Goal: Ask a question: Seek information or help from site administrators or community

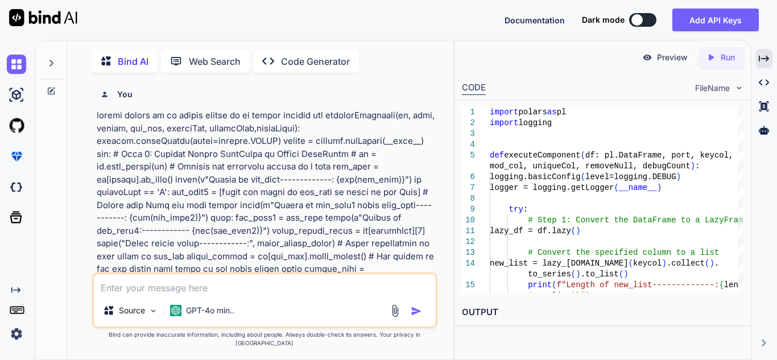
scroll to position [0, 67]
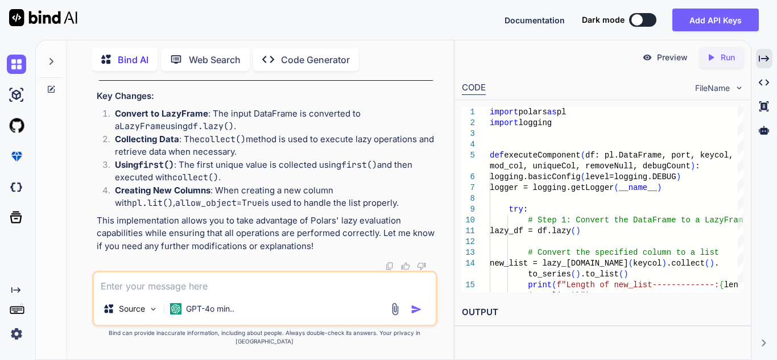
type textarea "I"
type textarea "x"
type textarea "I"
type textarea "x"
type textarea "I h"
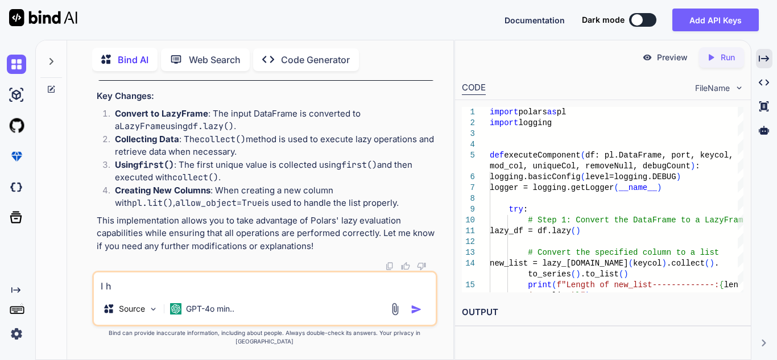
type textarea "x"
type textarea "I ha"
type textarea "x"
type textarea "I hav"
type textarea "x"
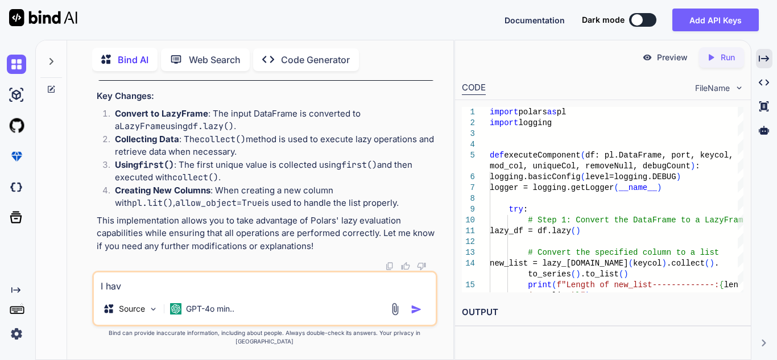
type textarea "I have"
type textarea "x"
type textarea "I have"
type textarea "x"
type textarea "I have o"
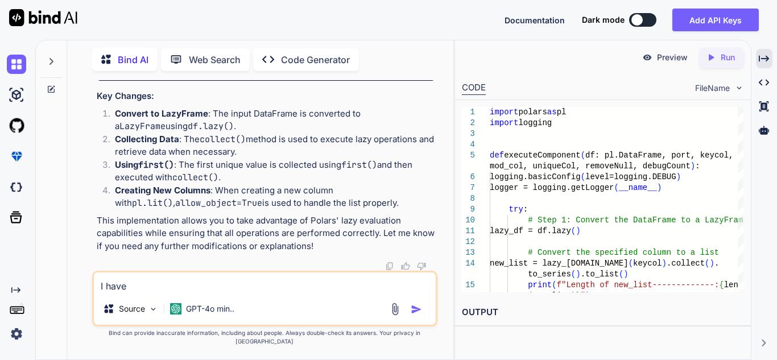
type textarea "x"
type textarea "I have on"
type textarea "x"
type textarea "I have one"
type textarea "x"
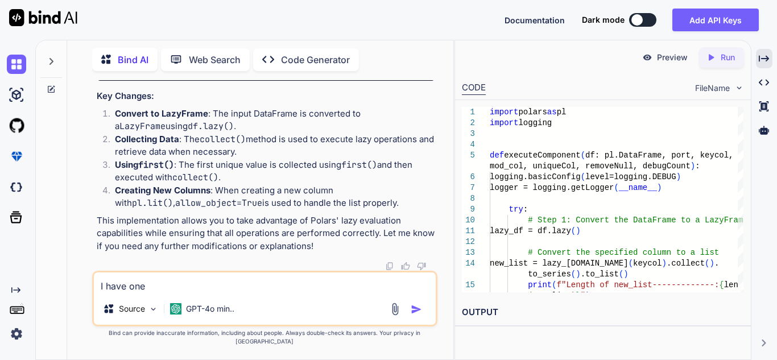
type textarea "I have one"
type textarea "x"
type textarea "I have one d"
type textarea "x"
type textarea "I have one da"
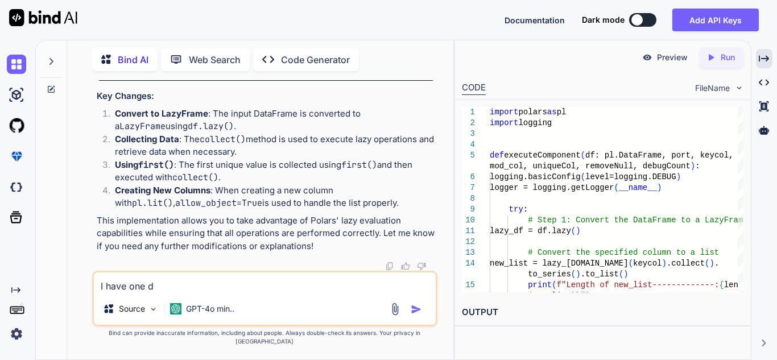
type textarea "x"
type textarea "I have one dat"
type textarea "x"
type textarea "I have one data"
type textarea "x"
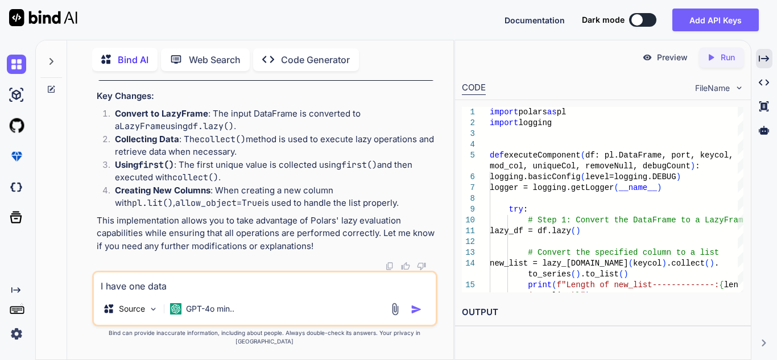
type textarea "I have one dataf"
type textarea "x"
type textarea "I have one datafr"
type textarea "x"
type textarea "I have one datafra"
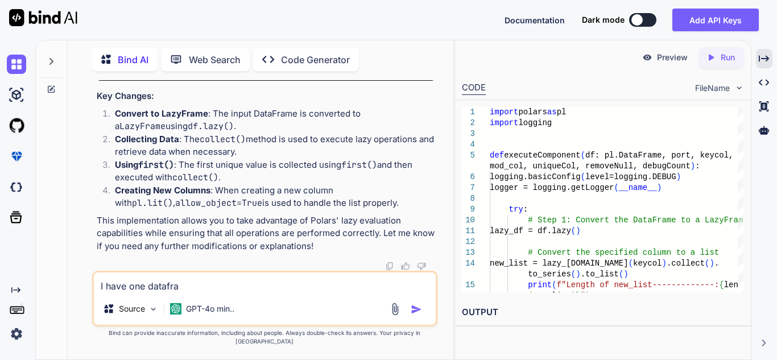
type textarea "x"
type textarea "I have one datafram"
type textarea "x"
type textarea "I have one dataframe"
type textarea "x"
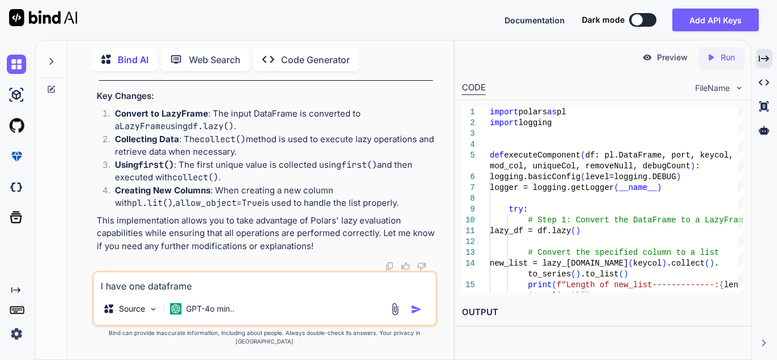
type textarea "I have one dataframe"
type textarea "x"
type textarea "I have one dataframe i"
type textarea "x"
type textarea "I have one dataframe in"
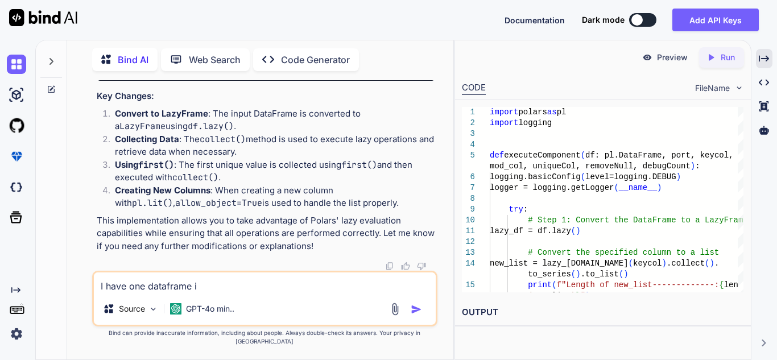
type textarea "x"
type textarea "I have one dataframe in"
type textarea "x"
type textarea "I have one dataframe in w"
type textarea "x"
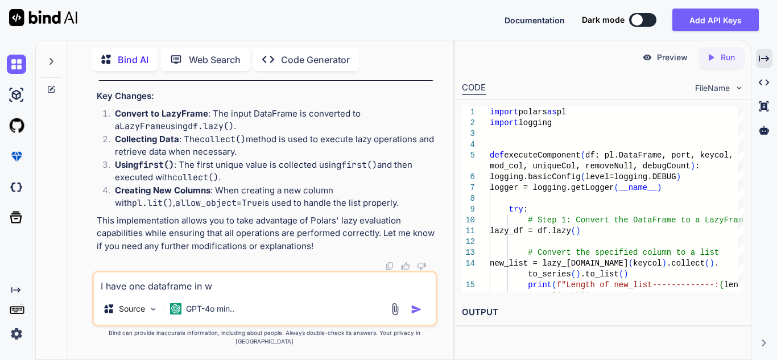
type textarea "I have one dataframe in wh"
type textarea "x"
type textarea "I have one dataframe in whi"
type textarea "x"
type textarea "I have one dataframe in whic"
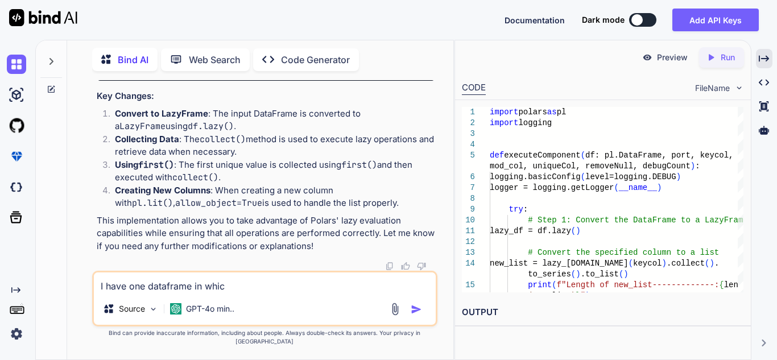
type textarea "x"
type textarea "I have one dataframe in which"
type textarea "x"
type textarea "I have one dataframe in which"
type textarea "x"
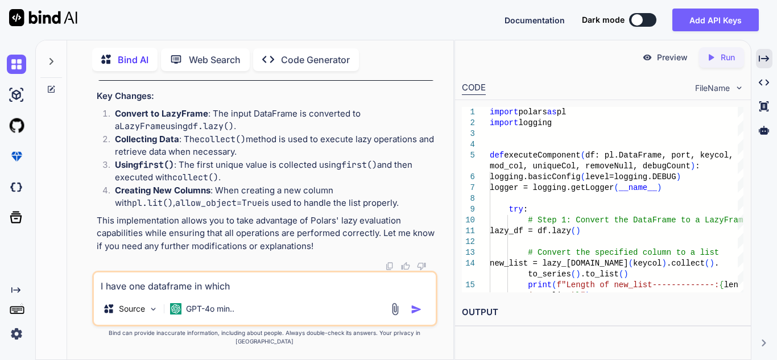
type textarea "I have one dataframe in which I"
type textarea "x"
type textarea "I have one dataframe in which I"
type textarea "x"
type textarea "I have one dataframe in which I h"
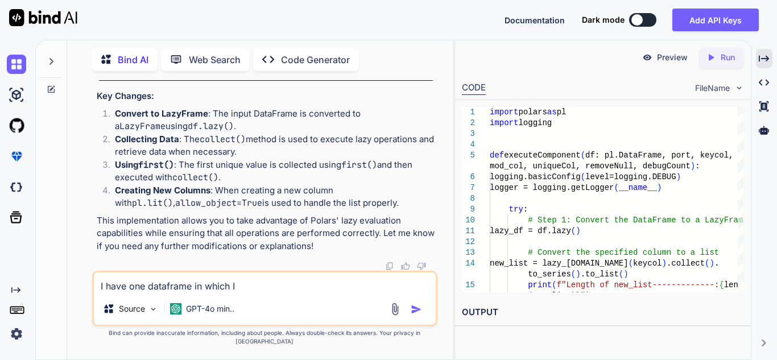
type textarea "x"
type textarea "I have one dataframe in which I ha"
type textarea "x"
type textarea "I have one dataframe in which I hae"
type textarea "x"
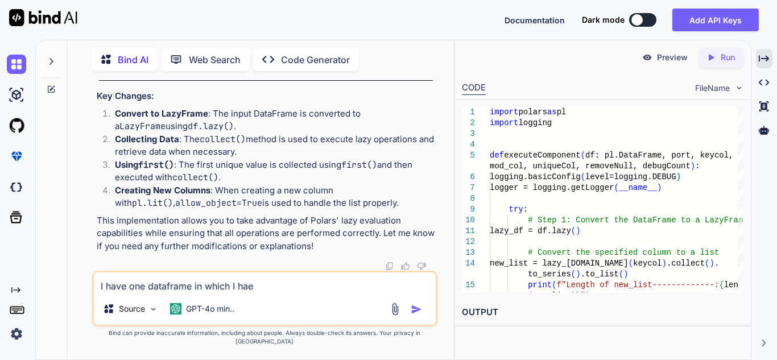
type textarea "I have one dataframe in which I hae"
type textarea "x"
type textarea "I have one dataframe in which I hae"
type textarea "x"
type textarea "I have one dataframe in which I haev"
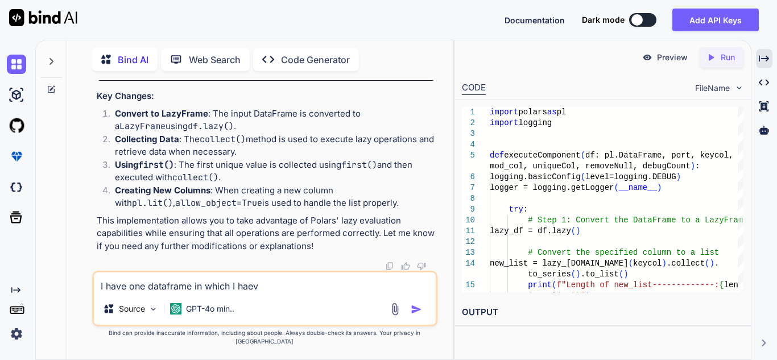
type textarea "x"
type textarea "I have one dataframe in which I haeve"
type textarea "x"
type textarea "I have one dataframe in which I haeve"
type textarea "x"
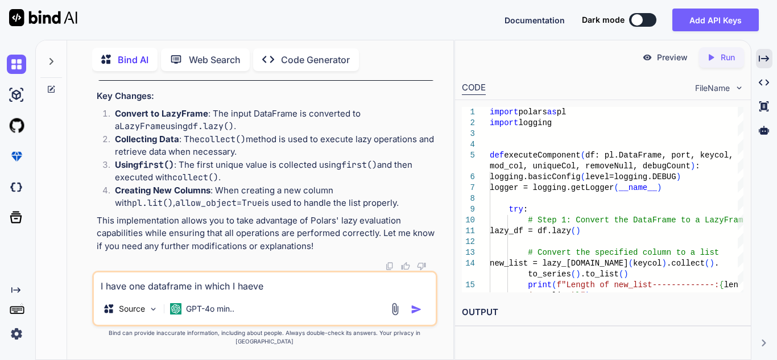
type textarea "I have one dataframe in which I haeve"
type textarea "x"
type textarea "I have one dataframe in which I haev"
type textarea "x"
type textarea "I have one dataframe in which I hae"
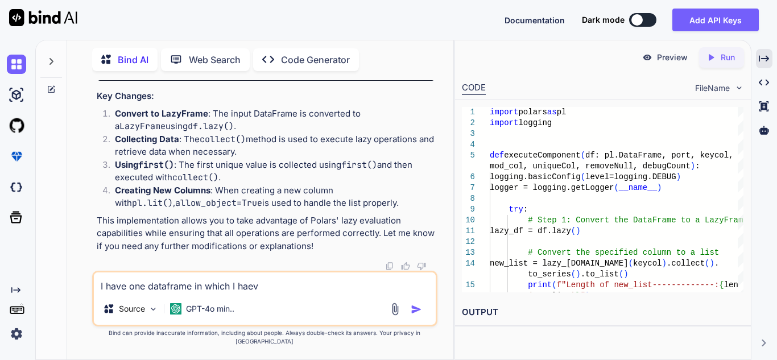
type textarea "x"
type textarea "I have one dataframe in which I ha"
type textarea "x"
type textarea "I have one dataframe in which I hav"
type textarea "x"
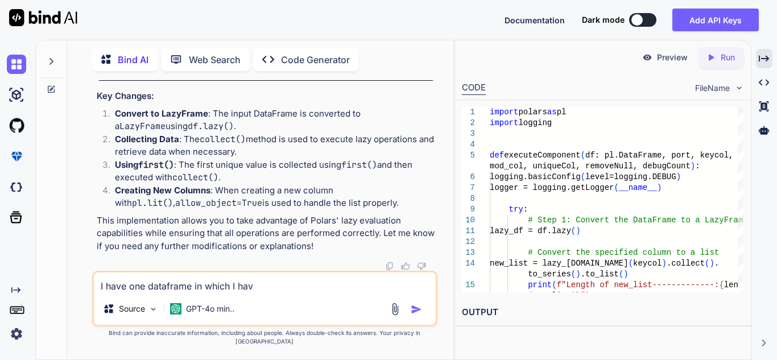
type textarea "I have one dataframe in which I have"
type textarea "x"
type textarea "I have one dataframe in which I have"
type textarea "x"
type textarea "I have one dataframe in which I have o"
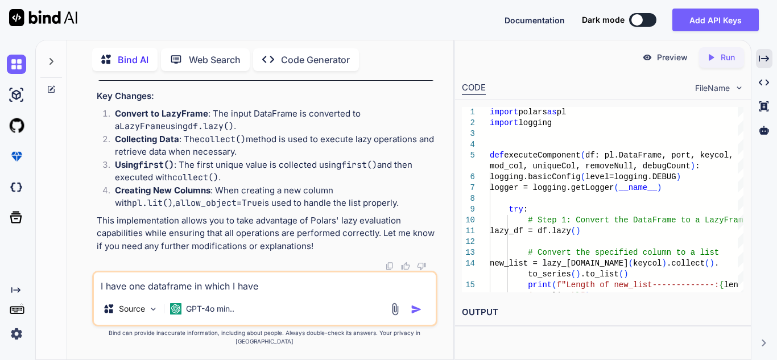
type textarea "x"
type textarea "I have one dataframe in which I have on"
type textarea "x"
type textarea "I have one dataframe in which I have one"
type textarea "x"
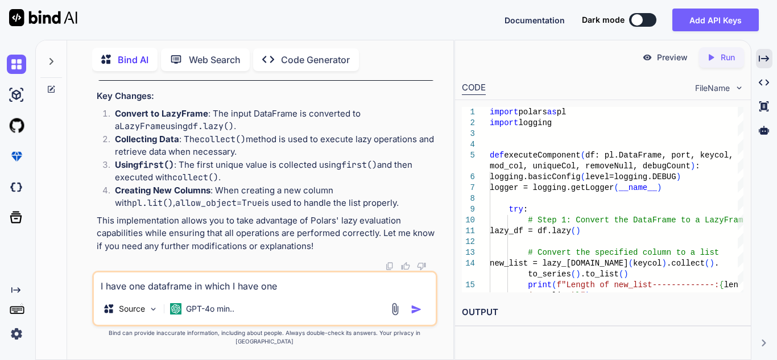
type textarea "I have one dataframe in which I have one"
type textarea "x"
type textarea "I have one dataframe in which I have one c"
type textarea "x"
type textarea "I have one dataframe in which I have one co"
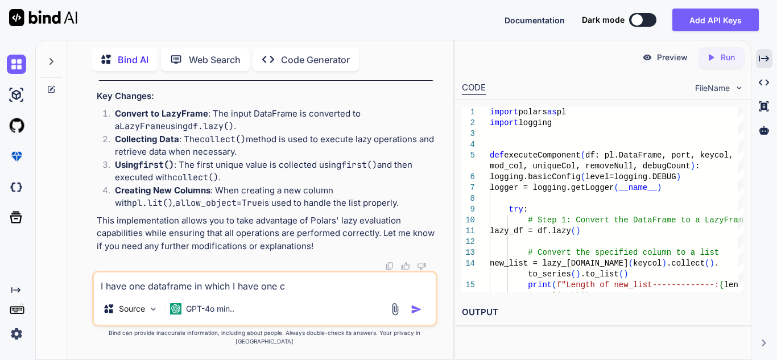
type textarea "x"
type textarea "I have one dataframe in which I have one col"
type textarea "x"
type textarea "I have one dataframe in which I have one colu"
type textarea "x"
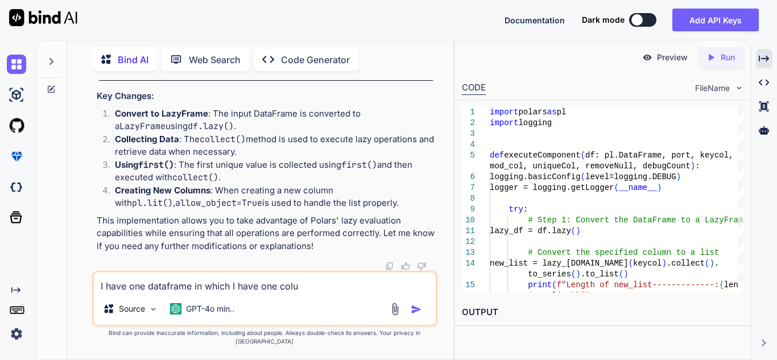
type textarea "I have one dataframe in which I have one colum"
type textarea "x"
type textarea "I have one dataframe in which I have one column"
type textarea "x"
type textarea "I have one dataframe in which I have one column"
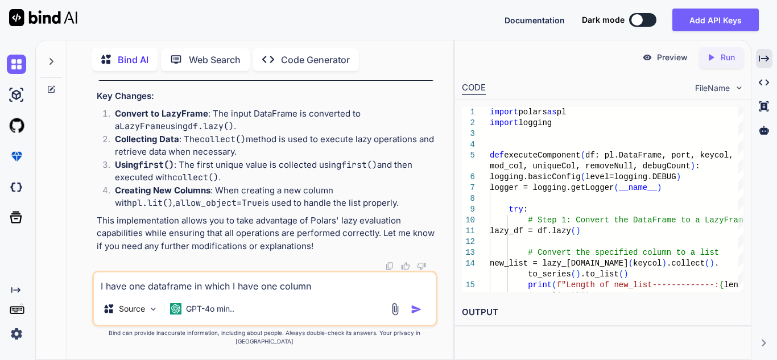
type textarea "x"
type textarea "I have one dataframe in which I have one column w"
type textarea "x"
type textarea "I have one dataframe in which I have one column wh"
type textarea "x"
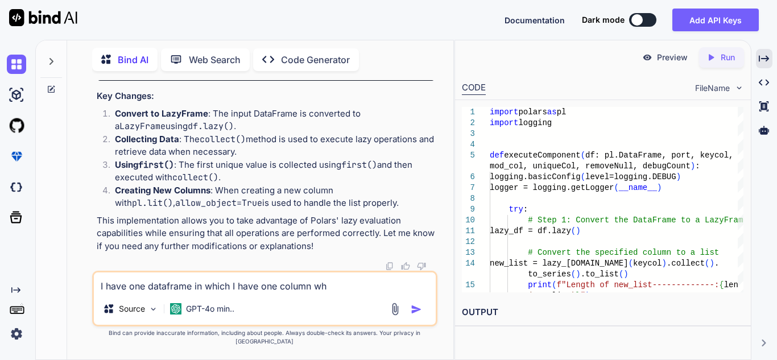
type textarea "I have one dataframe in which I have one column whi"
type textarea "x"
type textarea "I have one dataframe in which I have one column whic"
type textarea "x"
type textarea "I have one dataframe in which I have one column which"
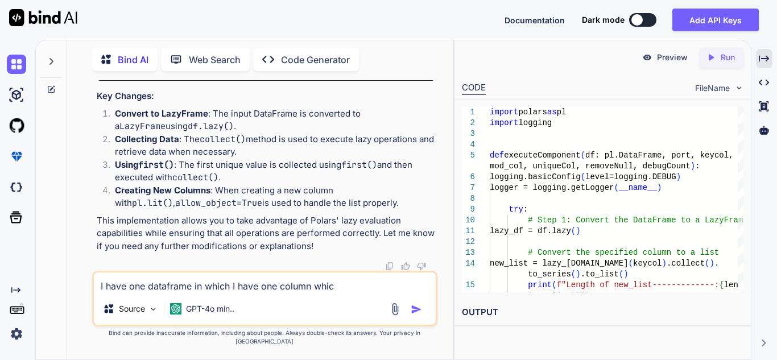
type textarea "x"
type textarea "I have one dataframe in which I have one column which"
type textarea "x"
type textarea "I have one dataframe in which I have one column which h"
type textarea "x"
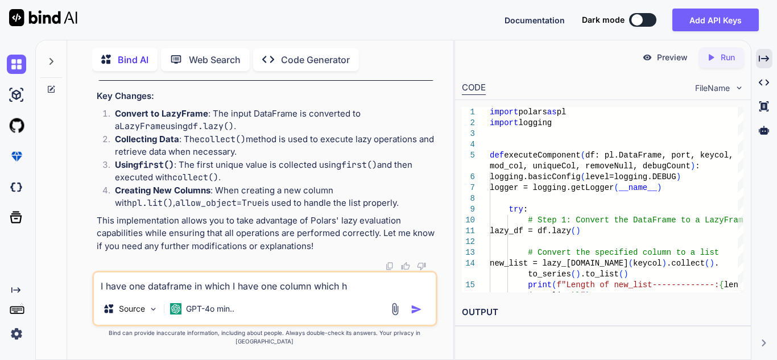
type textarea "I have one dataframe in which I have one column which ha"
type textarea "x"
type textarea "I have one dataframe in which I have one column which hav"
type textarea "x"
type textarea "I have one dataframe in which I have one column which have"
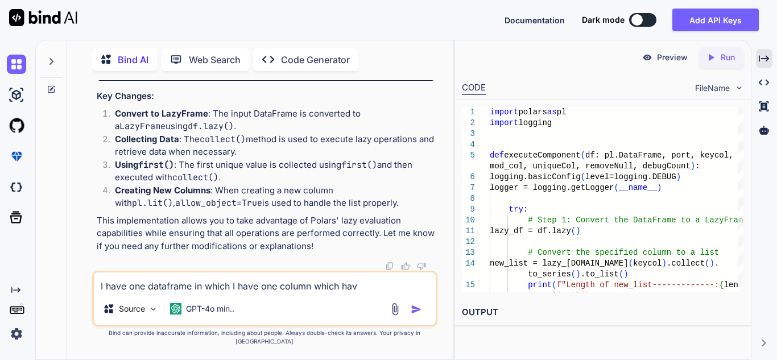
type textarea "x"
type textarea "I have one dataframe in which I have one column which have"
type textarea "x"
type textarea "I have one dataframe in which I have one column which have"
type textarea "x"
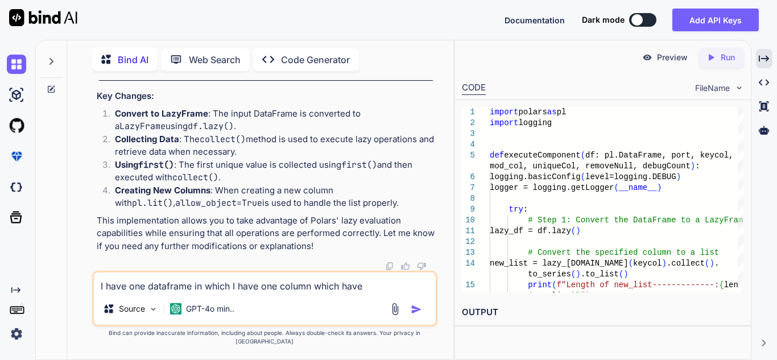
type textarea "I have one dataframe in which I have one column which hav"
type textarea "x"
type textarea "I have one dataframe in which I have one column which ha"
type textarea "x"
type textarea "I have one dataframe in which I have one column which h"
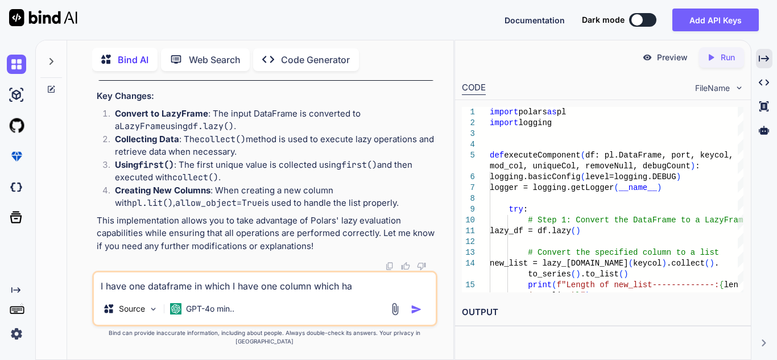
type textarea "x"
type textarea "I have one dataframe in which I have one column which"
type textarea "x"
type textarea "I have one dataframe in which I have one column which"
type textarea "x"
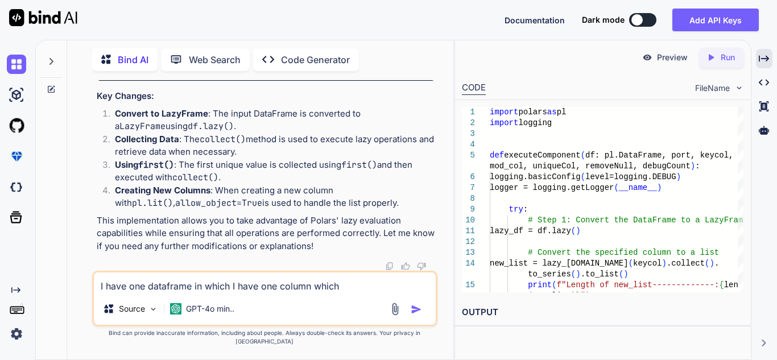
type textarea "I have one dataframe in which I have one column whic"
type textarea "x"
type textarea "I have one dataframe in which I have one column whi"
type textarea "x"
type textarea "I have one dataframe in which I have one column wh"
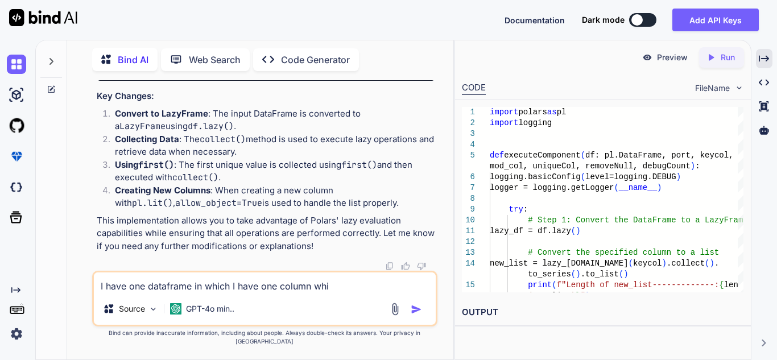
type textarea "x"
type textarea "I have one dataframe in which I have one column w"
type textarea "x"
type textarea "I have one dataframe in which I have one column"
type textarea "x"
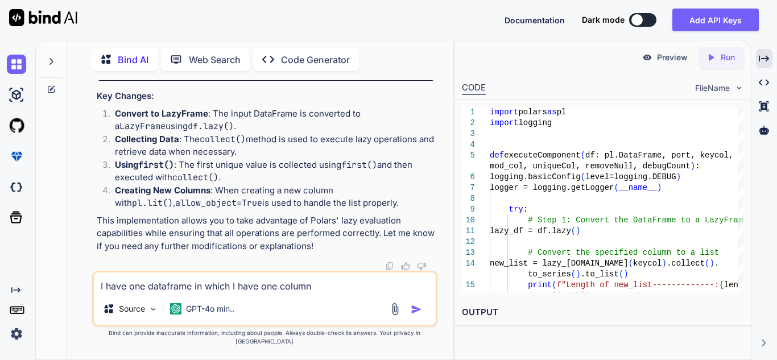
type textarea "I have one dataframe in which I have one column"
type textarea "x"
type textarea "I have one dataframe in which I have one column"
type textarea "x"
type textarea "I have one dataframe in which I have one column i"
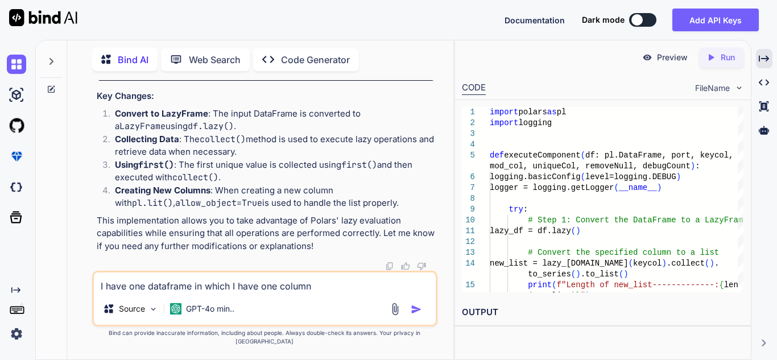
type textarea "x"
type textarea "I have one dataframe in which I have one column in"
type textarea "x"
type textarea "I have one dataframe in which I have one column in"
type textarea "x"
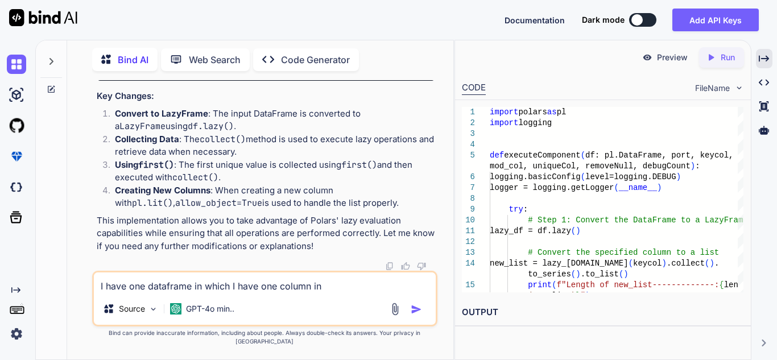
type textarea "I have one dataframe in which I have one column in w"
type textarea "x"
type textarea "I have one dataframe in which I have one column in wh"
type textarea "x"
type textarea "I have one dataframe in which I have one column in whi"
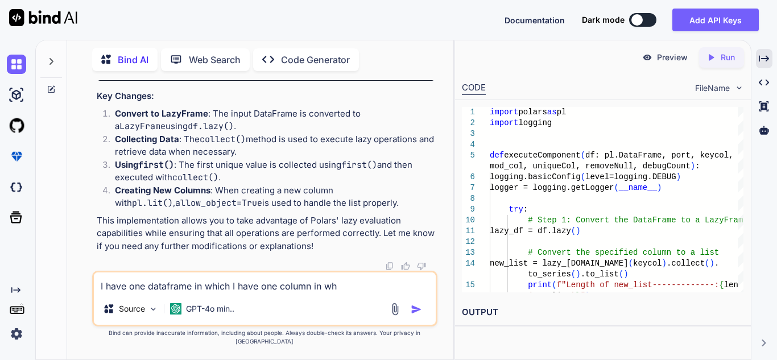
type textarea "x"
type textarea "I have one dataframe in which I have one column in whic"
type textarea "x"
type textarea "I have one dataframe in which I have one column in which"
type textarea "x"
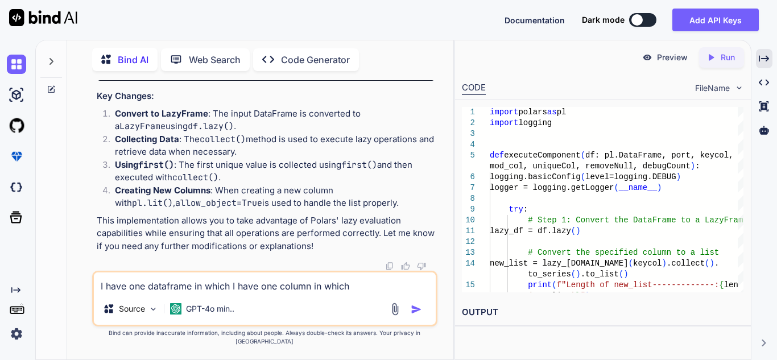
type textarea "I have one dataframe in which I have one column in which"
type textarea "x"
type textarea "I have one dataframe in which I have one column in which s"
type textarea "x"
type textarea "I have one dataframe in which I have one column in which so"
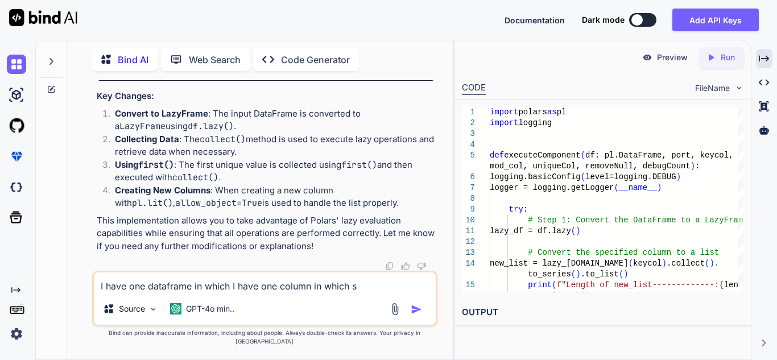
type textarea "x"
type textarea "I have one dataframe in which I have one column in which som"
type textarea "x"
type textarea "I have one dataframe in which I have one column in which some"
type textarea "x"
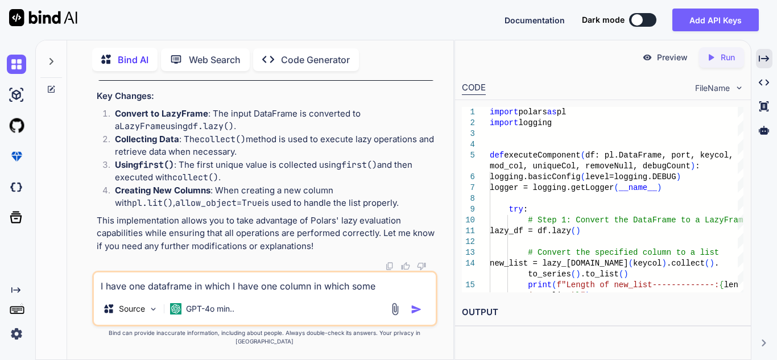
type textarea "I have one dataframe in which I have one column in which some"
type textarea "x"
type textarea "I have one dataframe in which I have one column in which some v"
type textarea "x"
type textarea "I have one dataframe in which I have one column in which some va"
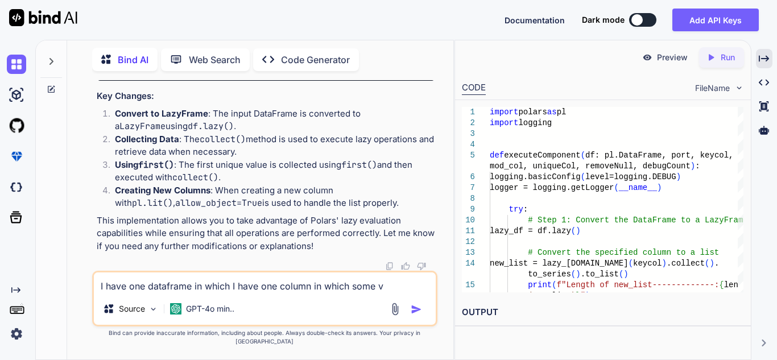
type textarea "x"
type textarea "I have one dataframe in which I have one column in which some val"
type textarea "x"
type textarea "I have one dataframe in which I have one column in which some valu"
type textarea "x"
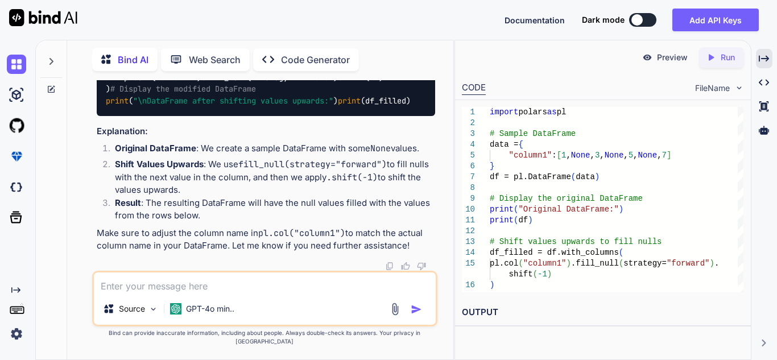
scroll to position [6700, 0]
click at [164, 293] on textarea at bounding box center [265, 283] width 342 height 20
paste textarea "1 Mapping Col_28 28.75 [DATE] 1 Mapping Col_28 28.75 [DATE] 1 Mapping Col_28 28…"
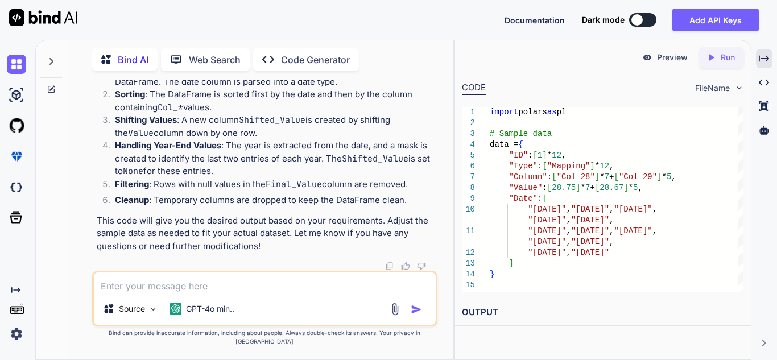
scroll to position [6814, 0]
paste textarea "1 Mapping Col_28 28.75 [DATE] 1 Mapping Col_28 28.75 [DATE] 1 Mapping Col_28 28…"
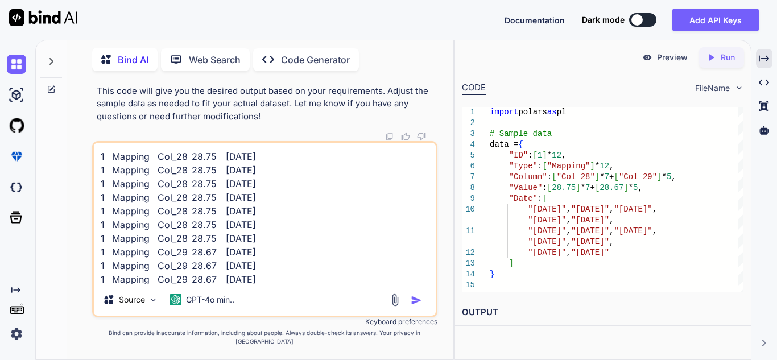
scroll to position [28, 0]
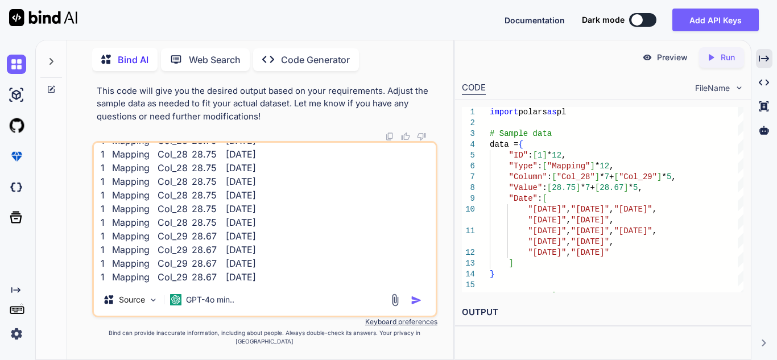
click at [132, 283] on textarea "1 Mapping Col_28 28.75 [DATE] 1 Mapping Col_28 28.75 [DATE] 1 Mapping Col_28 28…" at bounding box center [265, 213] width 342 height 141
drag, startPoint x: 193, startPoint y: 230, endPoint x: 216, endPoint y: 229, distance: 22.8
click at [216, 229] on textarea "1 Mapping Col_28 28.75 [DATE] 1 Mapping Col_28 28.75 [DATE] 1 Mapping Col_28 28…" at bounding box center [265, 213] width 342 height 141
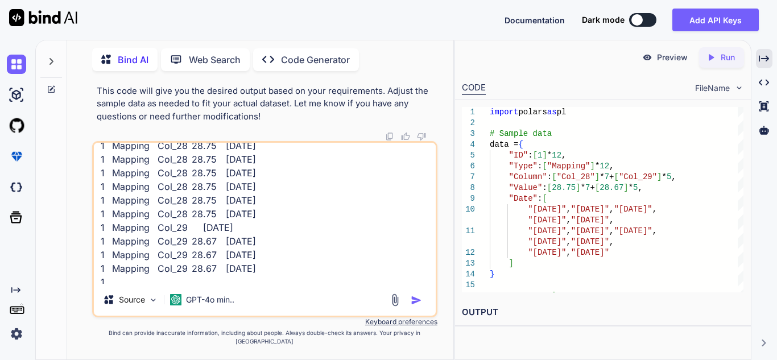
click at [182, 264] on textarea "1 Mapping Col_28 28.75 [DATE] 1 Mapping Col_28 28.75 [DATE] 1 Mapping Col_28 28…" at bounding box center [265, 213] width 342 height 141
click at [183, 275] on textarea "1 Mapping Col_28 28.75 [DATE] 1 Mapping Col_28 28.75 [DATE] 1 Mapping Col_28 28…" at bounding box center [265, 213] width 342 height 141
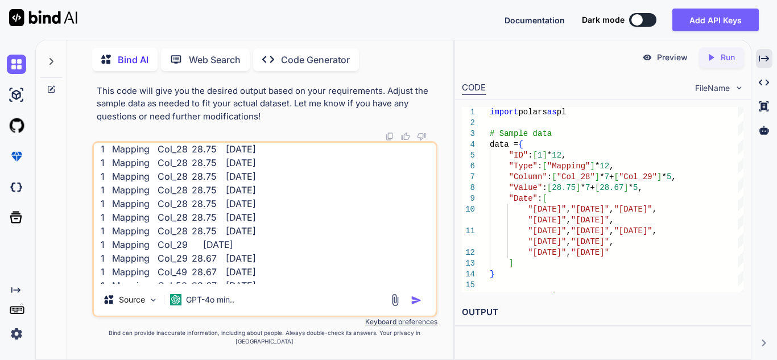
drag, startPoint x: 194, startPoint y: 186, endPoint x: 219, endPoint y: 183, distance: 25.2
click at [219, 183] on textarea "1 Mapping Col_28 28.75 [DATE] 1 Mapping Col_28 28.75 [DATE] 1 Mapping Col_28 28…" at bounding box center [265, 213] width 342 height 141
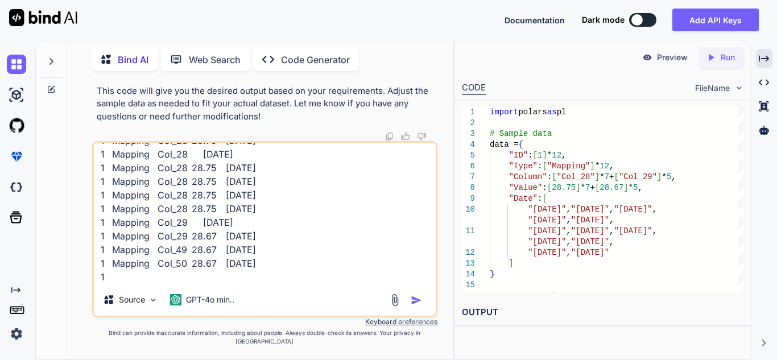
click at [110, 257] on textarea "1 Mapping Col_28 28.75 [DATE] 1 Mapping Col_28 28.75 [DATE] 1 Mapping Col_28 [D…" at bounding box center [265, 213] width 342 height 141
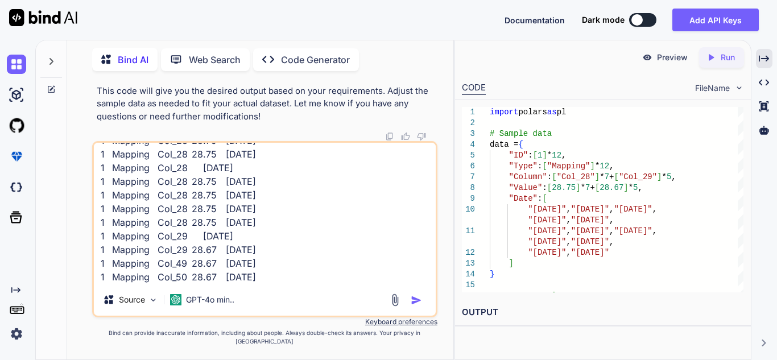
scroll to position [0, 0]
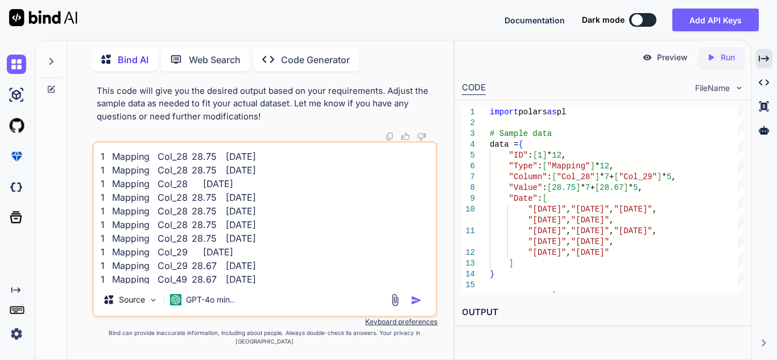
drag, startPoint x: 272, startPoint y: 244, endPoint x: 94, endPoint y: 126, distance: 213.5
click at [94, 126] on div "You Bind AI To convert your existing function to use Polars' LazyFrame , you'll…" at bounding box center [264, 219] width 345 height 279
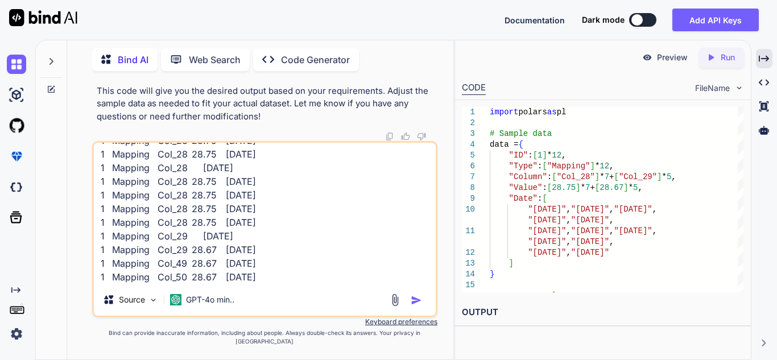
click at [147, 265] on textarea "1 Mapping Col_28 28.75 [DATE] 1 Mapping Col_28 28.75 [DATE] 1 Mapping Col_28 [D…" at bounding box center [265, 213] width 342 height 141
click at [140, 261] on textarea "1 Mapping Col_28 28.75 [DATE] 1 Mapping Col_28 28.75 [DATE] 1 Mapping Col_28 [D…" at bounding box center [265, 213] width 342 height 141
paste textarea "1 Mapping Col_12 52.75 [DATE] 1 Mapping Col_12 52.75 [DATE] 1 Mapping Col_12 [D…"
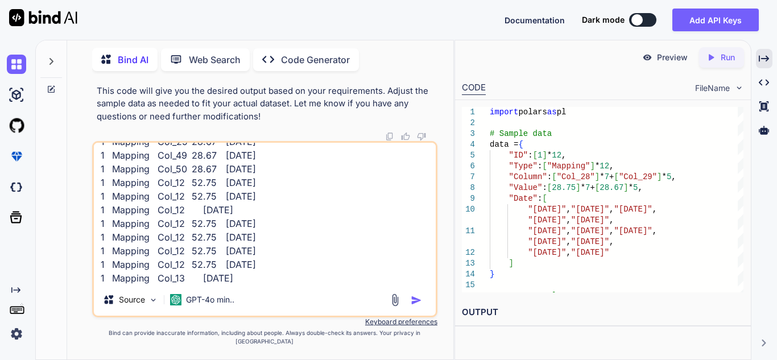
scroll to position [123, 0]
drag, startPoint x: 100, startPoint y: 179, endPoint x: 266, endPoint y: 173, distance: 165.7
click at [266, 173] on textarea "1 Mapping Col_28 28.75 [DATE] 1 Mapping Col_28 28.75 [DATE] 1 Mapping Col_28 [D…" at bounding box center [265, 213] width 342 height 141
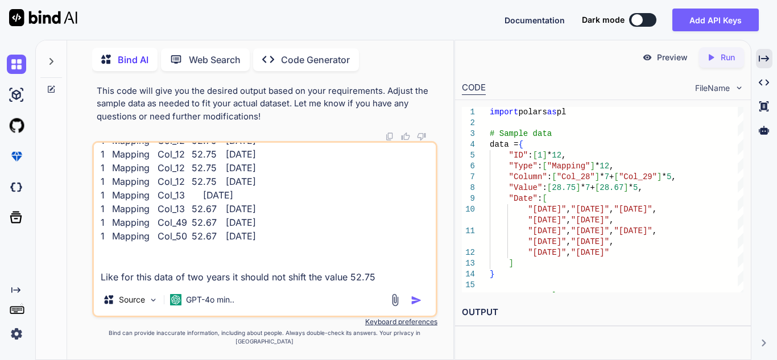
click at [382, 256] on textarea "1 Mapping Col_28 28.75 [DATE] 1 Mapping Col_28 28.75 [DATE] 1 Mapping Col_28 [D…" at bounding box center [265, 213] width 342 height 141
paste textarea "1 Mapping Col_50 28.67 [DATE]"
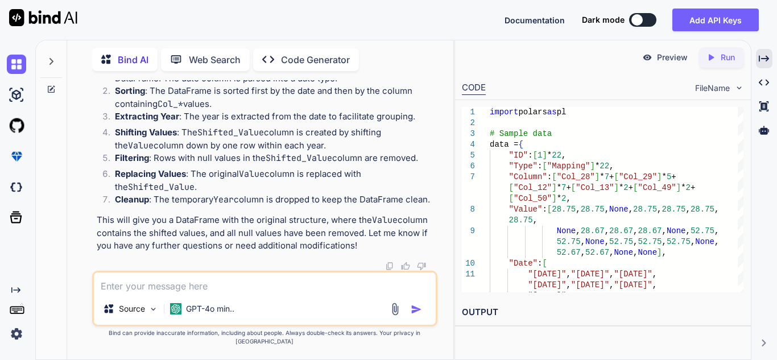
scroll to position [10891, 0]
paste textarea "def executeComponent(df, port, keycol, mod_col, uniqueCol, [GEOGRAPHIC_DATA]):"
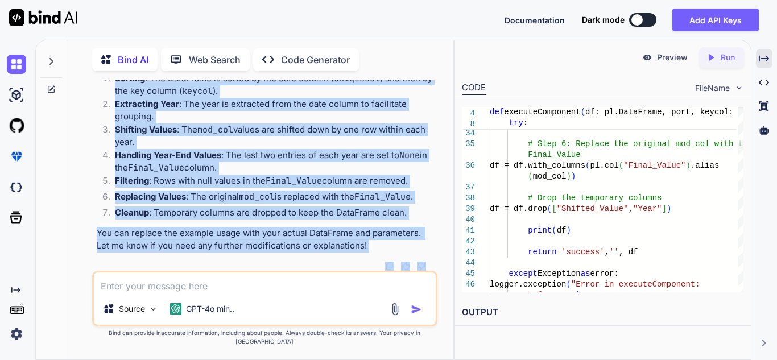
scroll to position [12148, 0]
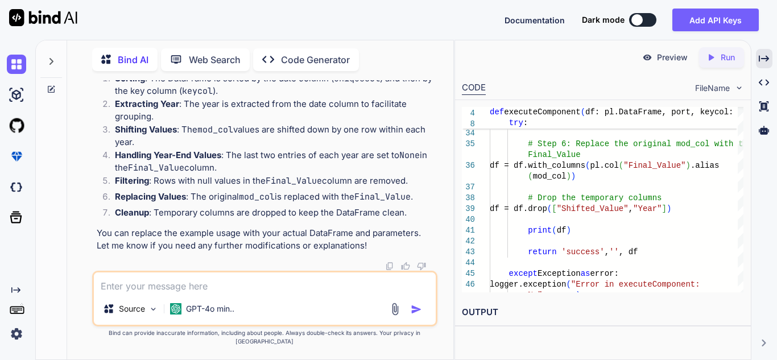
drag, startPoint x: 104, startPoint y: 156, endPoint x: 294, endPoint y: 154, distance: 189.5
copy code "def executeComponent ( df: pl.DataFrame, port, keycol: str , mod_col: str , uni…"
click at [238, 293] on textarea at bounding box center [265, 283] width 342 height 20
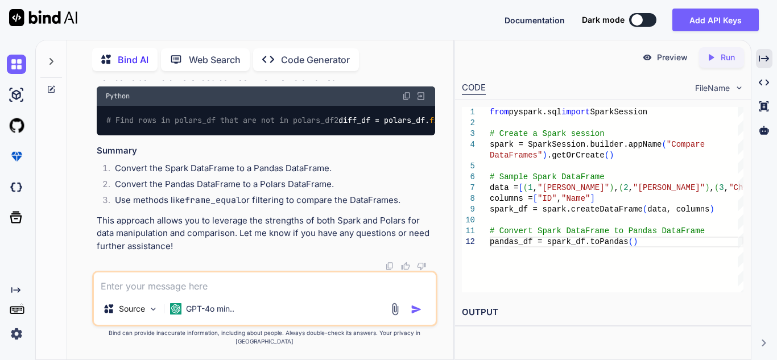
scroll to position [13113, 0]
drag, startPoint x: 102, startPoint y: 170, endPoint x: 335, endPoint y: 197, distance: 234.3
click at [335, 45] on div "# Assuming you have another Polars DataFrame to compare with # Let's say polars…" at bounding box center [266, 12] width 339 height 65
copy code "are_equal = polars_df.frame_equal(polars_df2) print ( "Are the DataFrames equal…"
click at [335, 45] on div "# Assuming you have another Polars DataFrame to compare with # Let's say polars…" at bounding box center [266, 12] width 339 height 65
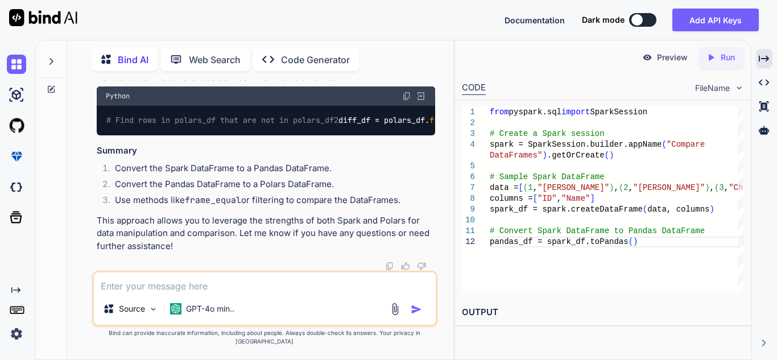
scroll to position [12821, 0]
drag, startPoint x: 106, startPoint y: 139, endPoint x: 250, endPoint y: 173, distance: 148.5
copy code "spark_df = spark.createDataFrame(data, columns) # Convert Spark DataFrame to Pa…"
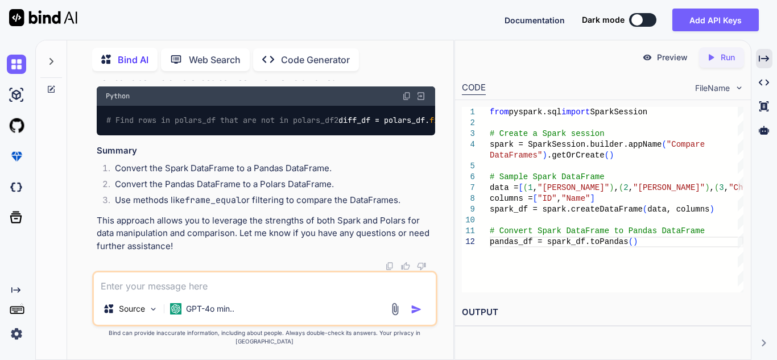
drag, startPoint x: 105, startPoint y: 157, endPoint x: 289, endPoint y: 155, distance: 183.8
copy code "polars_df = pl.from_pandas(pandas_df)"
click at [261, 292] on textarea at bounding box center [265, 283] width 342 height 20
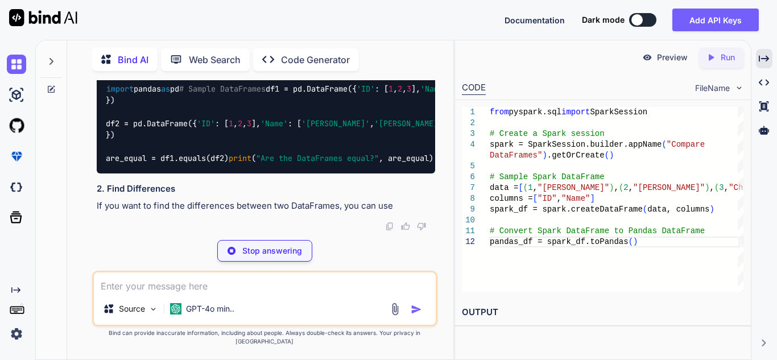
scroll to position [13781, 0]
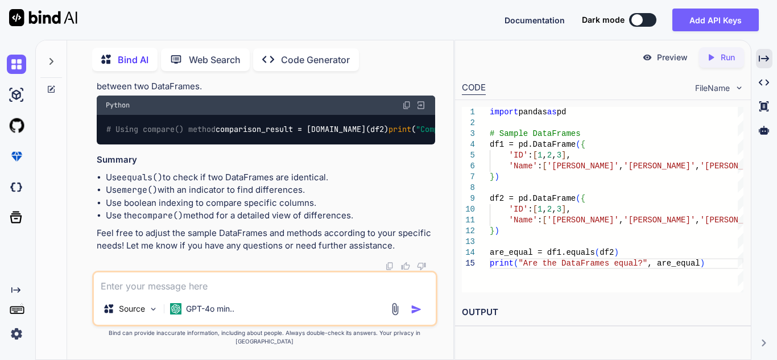
paste textarea "Traceback (most recent call last): File "C:\Users\2789475\Desktop\csvcompare.py…"
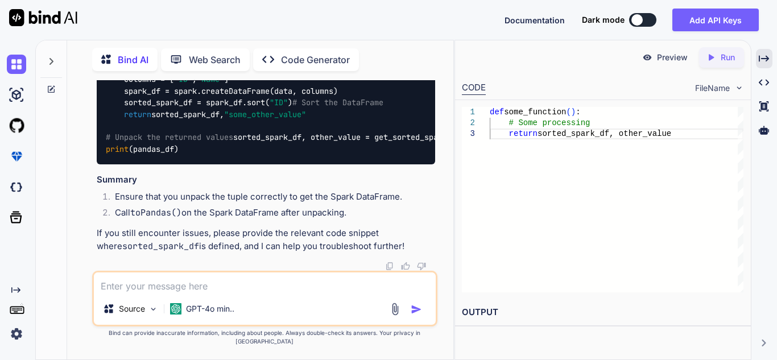
scroll to position [15019, 0]
